Goal: Navigation & Orientation: Find specific page/section

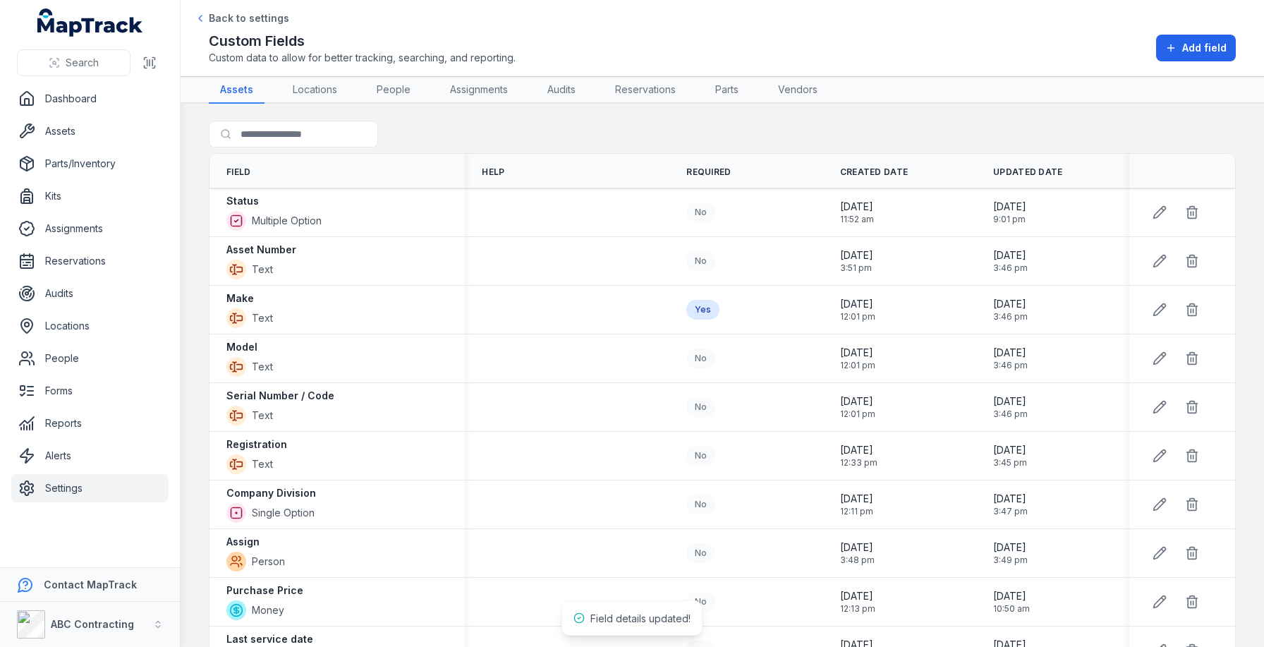
scroll to position [22, 0]
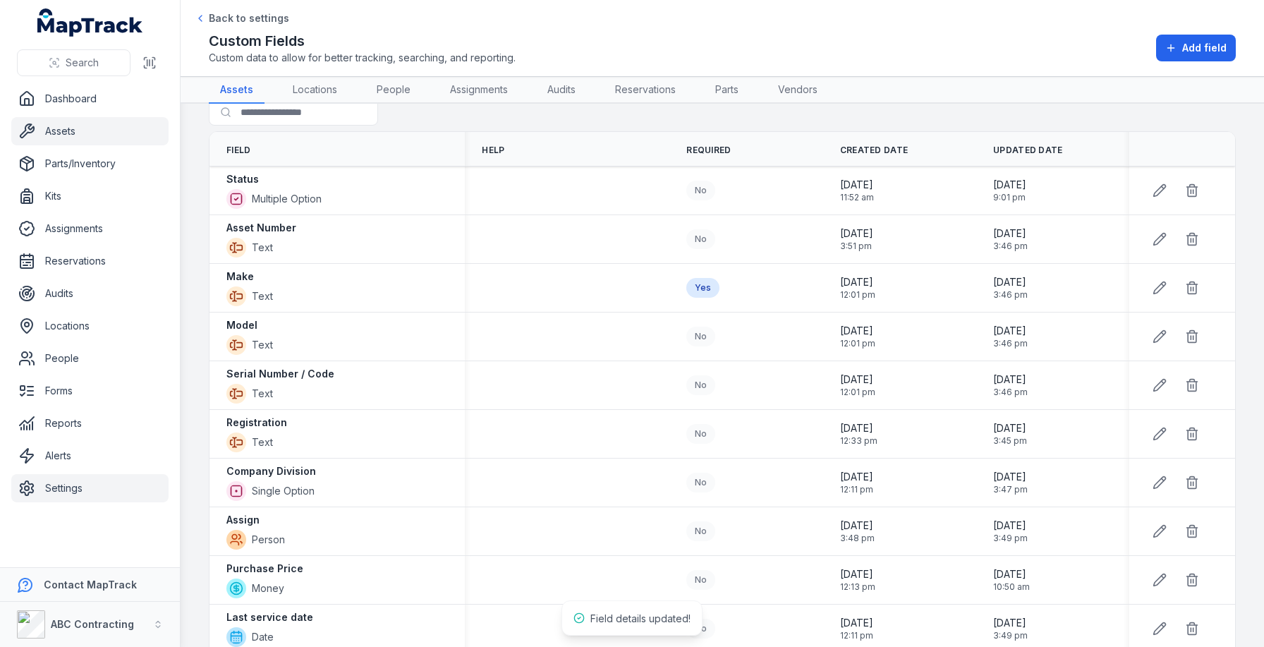
click at [129, 132] on link "Assets" at bounding box center [89, 131] width 157 height 28
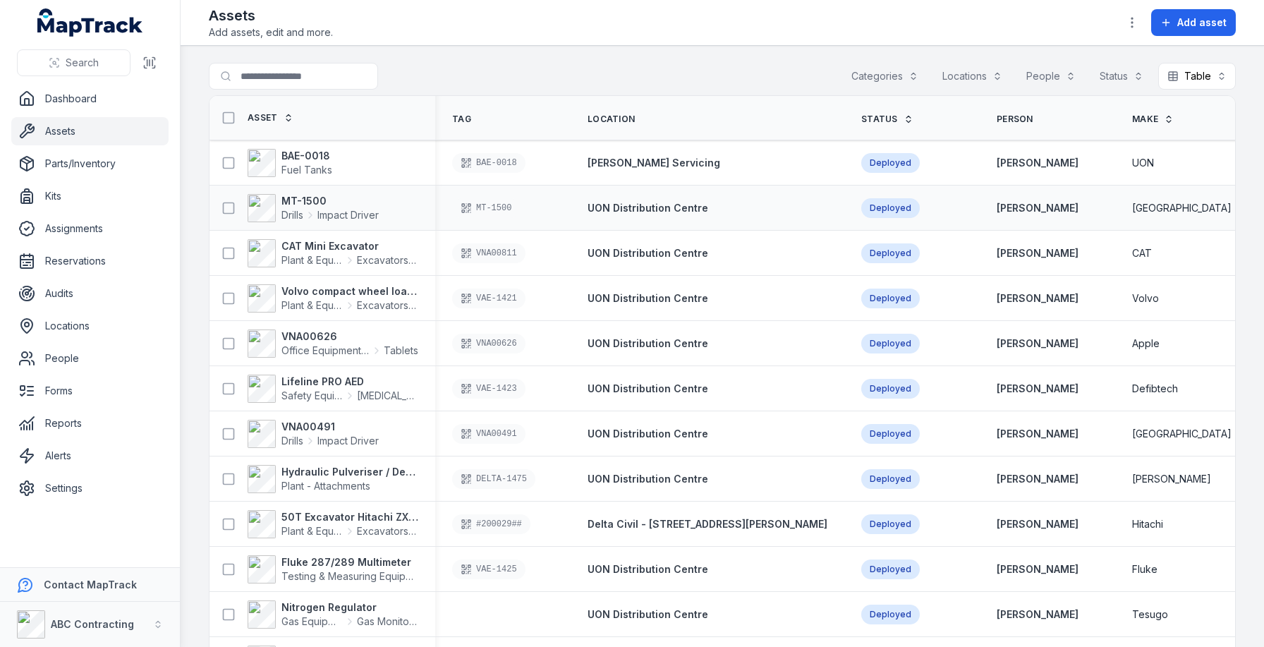
click at [312, 192] on div "MT-1500 Drills Impact Driver" at bounding box center [323, 208] width 226 height 40
click at [312, 197] on strong "MT-1500" at bounding box center [329, 201] width 97 height 14
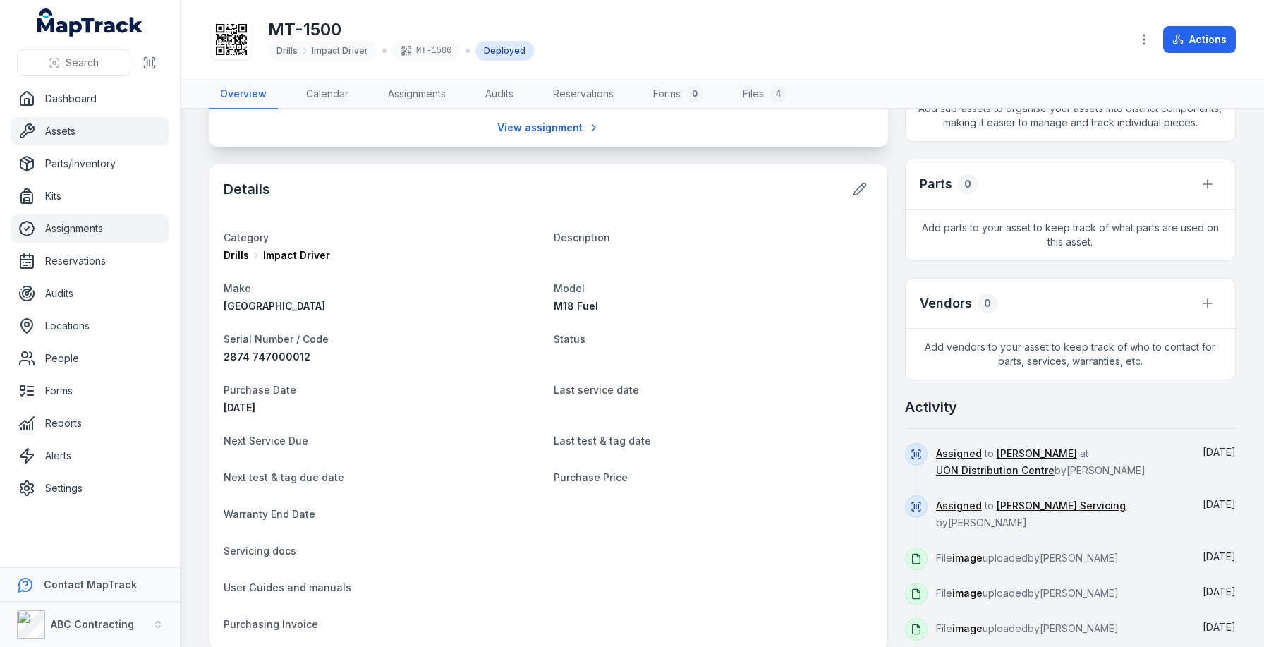
scroll to position [207, 0]
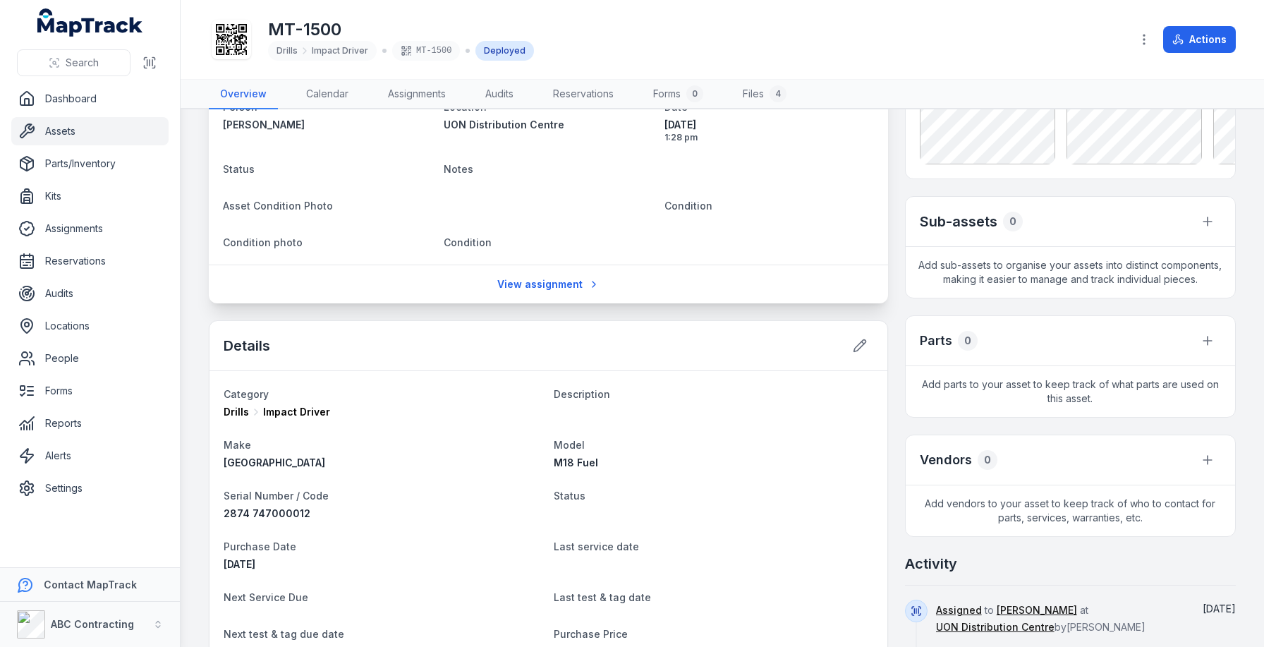
click at [87, 134] on link "Assets" at bounding box center [89, 131] width 157 height 28
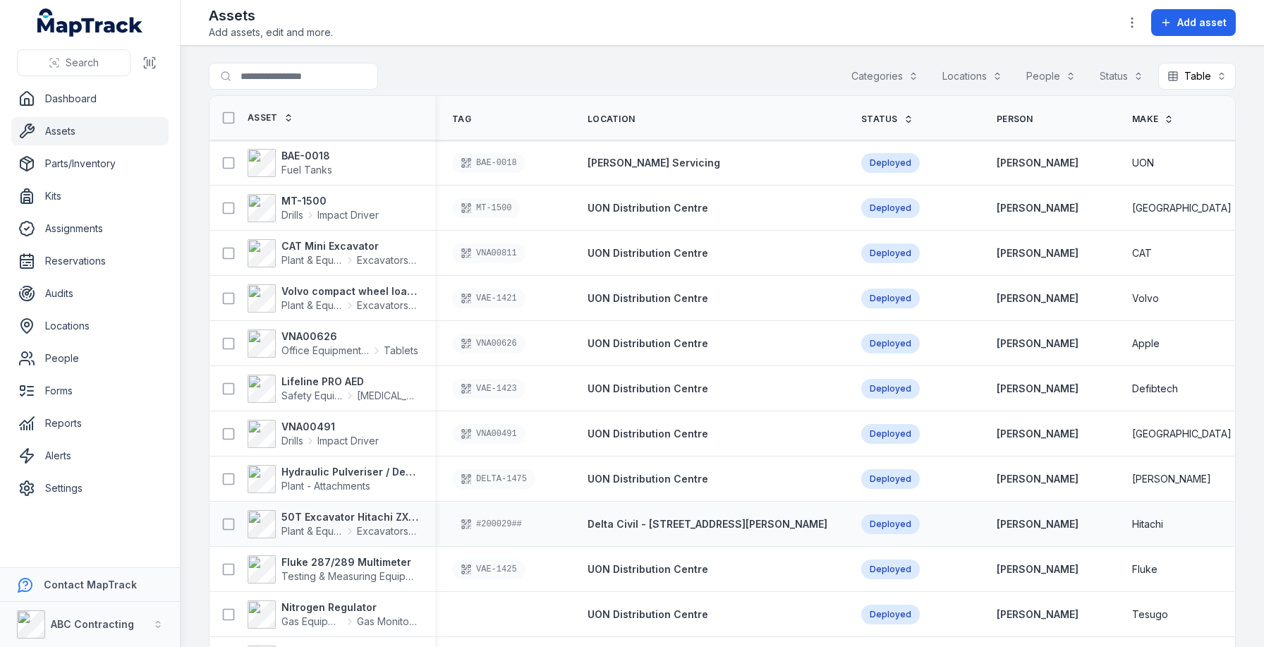
scroll to position [253, 0]
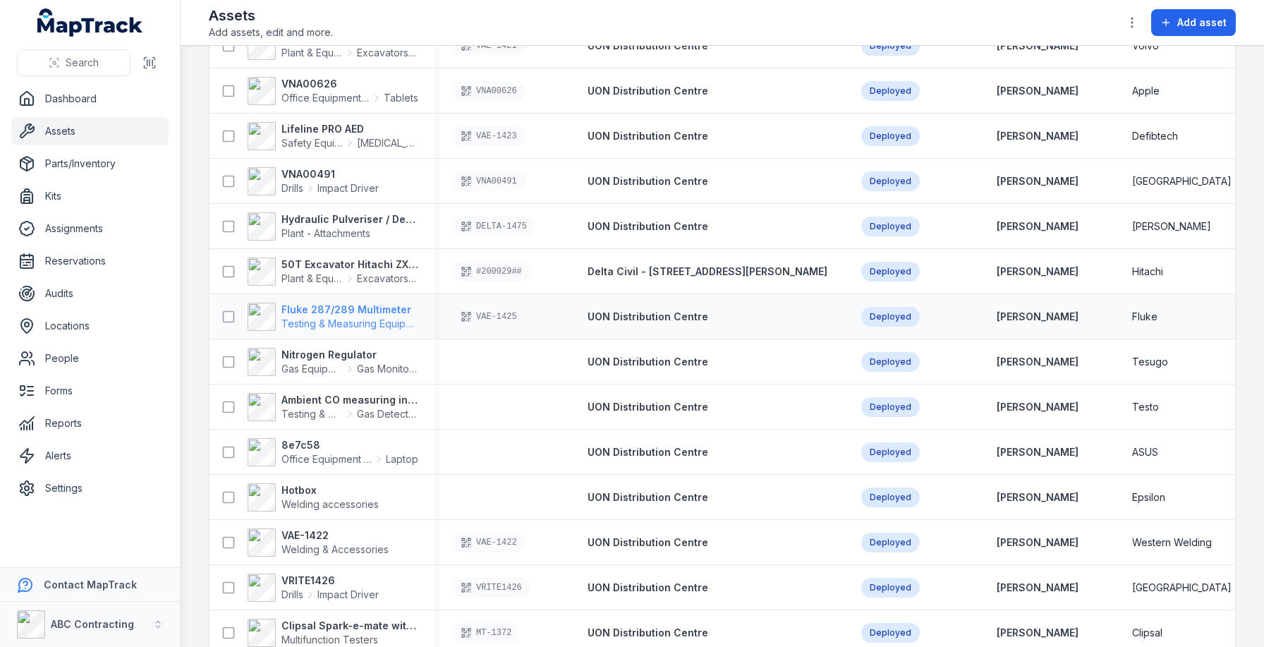
click at [313, 326] on span "Testing & Measuring Equipment" at bounding box center [354, 323] width 147 height 12
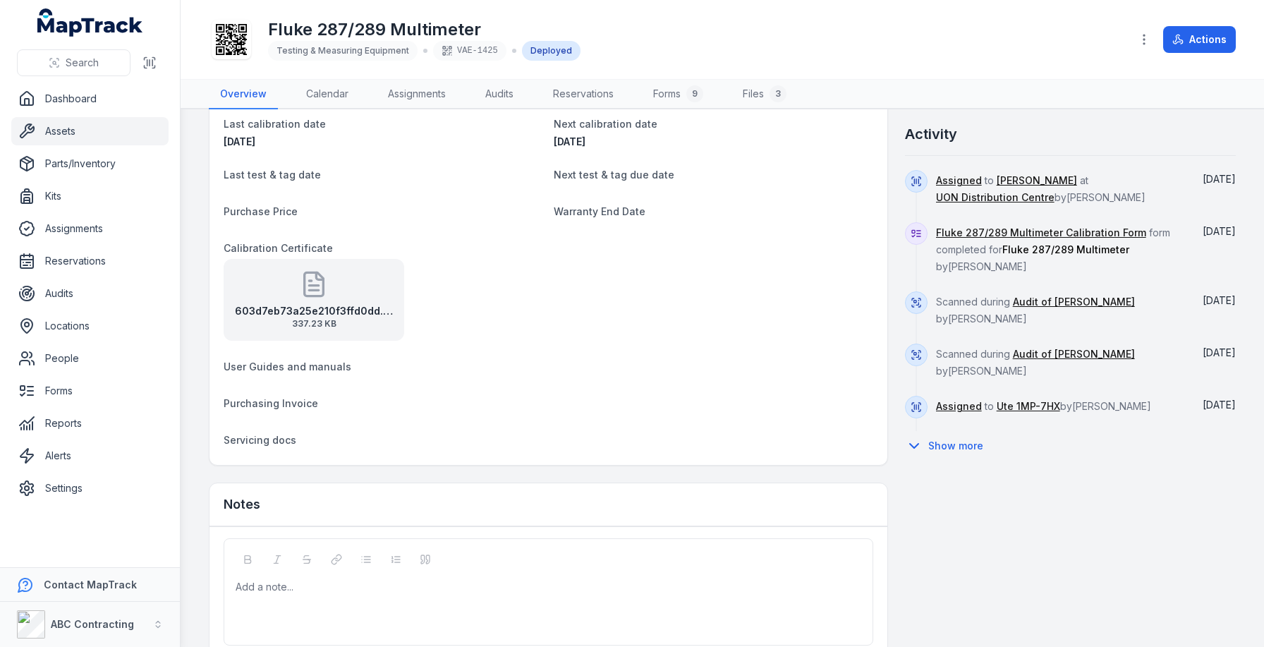
scroll to position [621, 0]
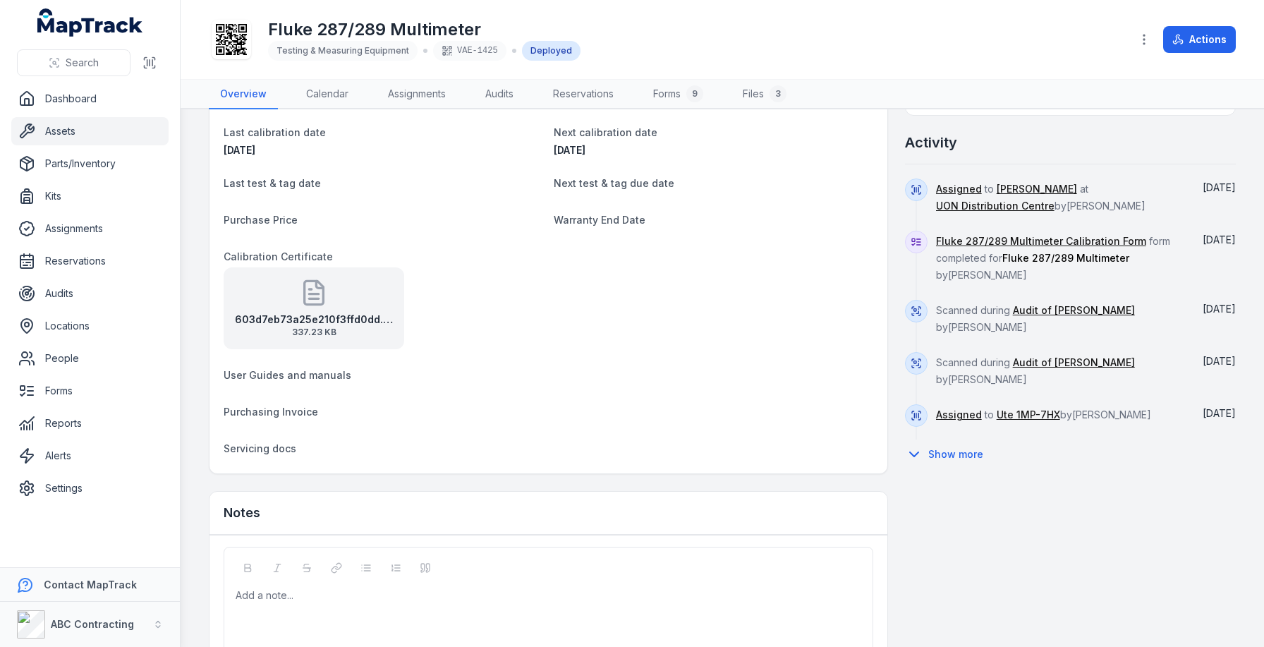
click at [333, 322] on strong "603d7eb73a25e210f3ffd0dd.original" at bounding box center [314, 319] width 158 height 14
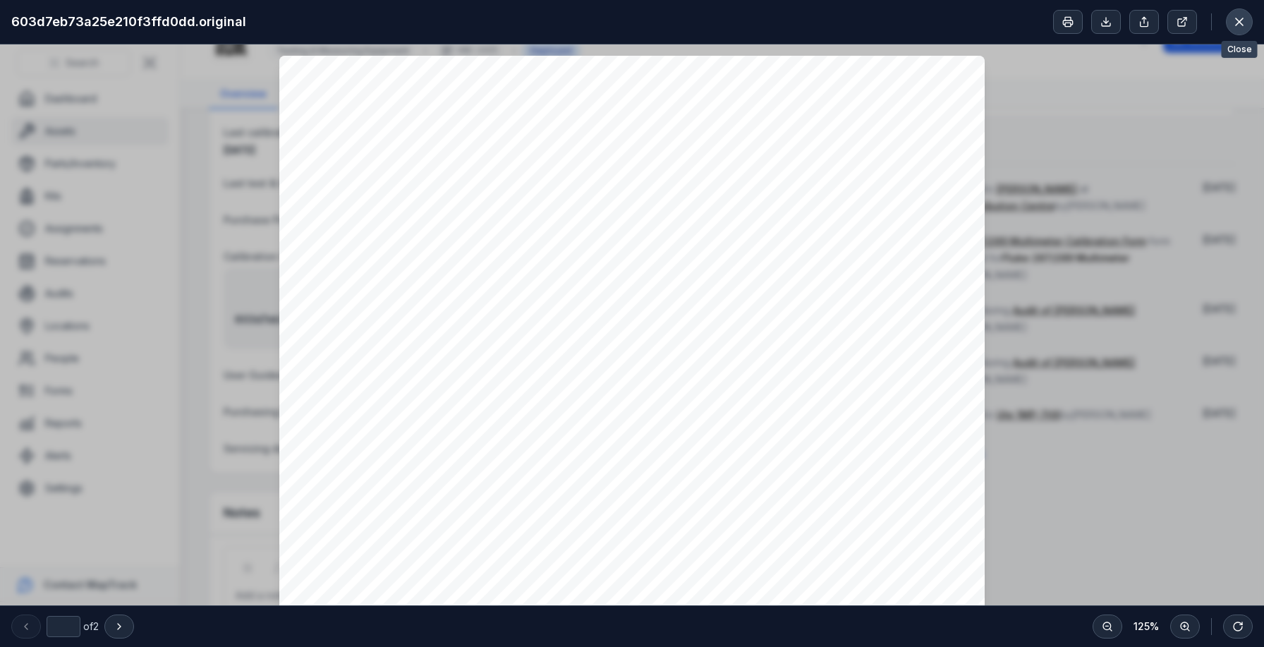
click at [1244, 25] on icon at bounding box center [1239, 22] width 14 height 14
